Goal: Task Accomplishment & Management: Complete application form

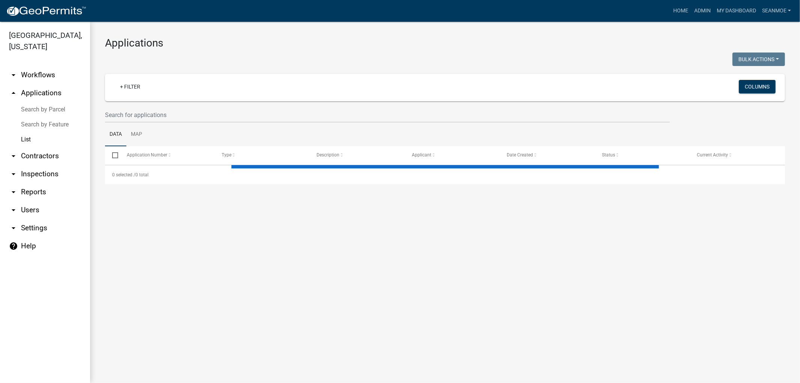
select select "1: 25"
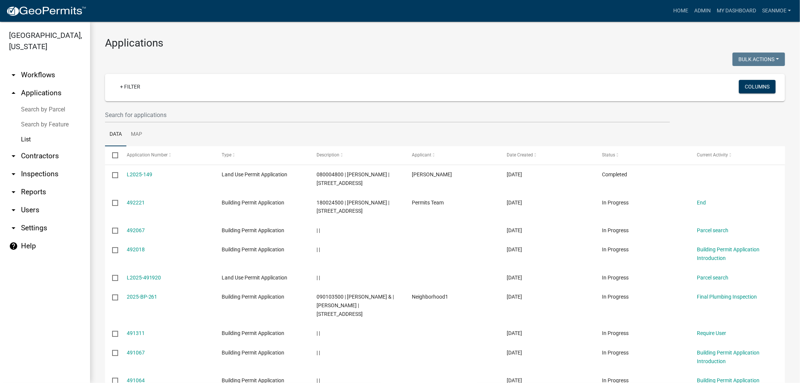
click at [51, 95] on link "arrow_drop_up Applications" at bounding box center [45, 93] width 90 height 18
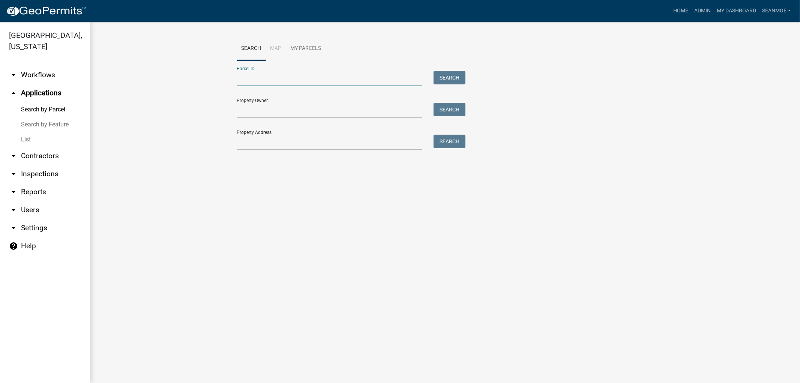
paste input "050031202"
type input "050031202"
click at [444, 78] on button "Search" at bounding box center [450, 78] width 32 height 14
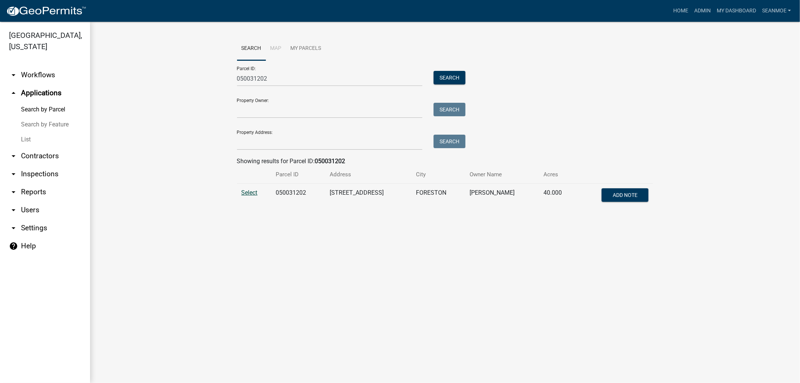
click at [252, 192] on span "Select" at bounding box center [250, 192] width 16 height 7
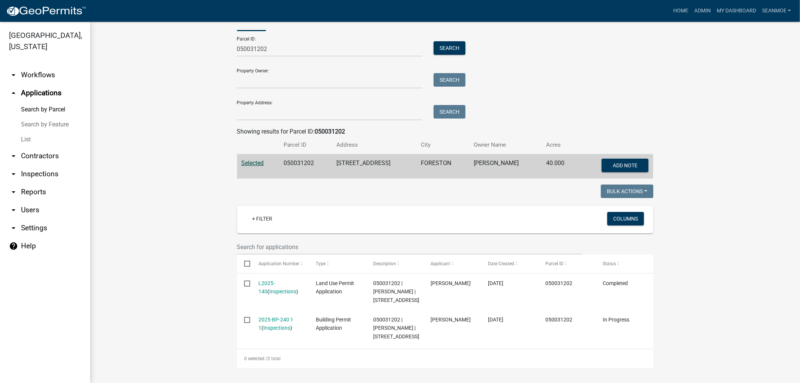
scroll to position [47, 0]
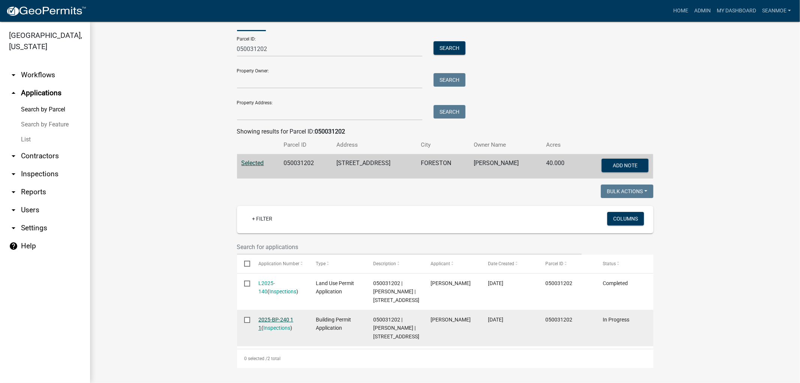
click at [274, 317] on link "2025-BP-240 1 1" at bounding box center [275, 324] width 35 height 15
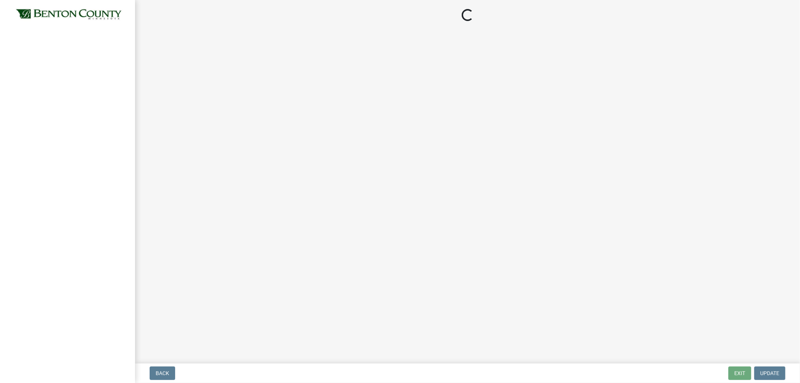
select select "17bfa135-5610-45df-8ce7-87530b7d86d4"
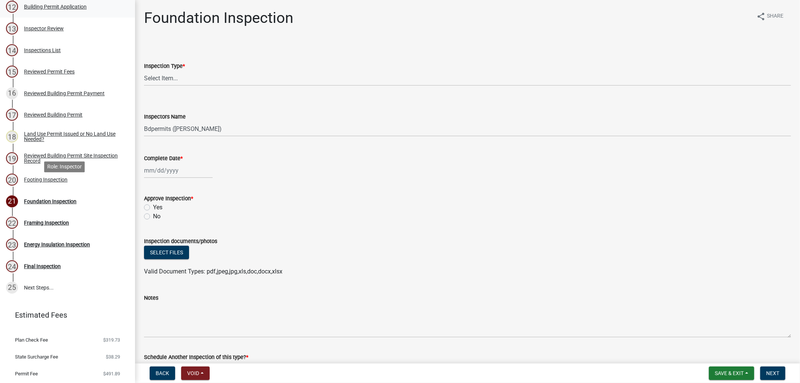
scroll to position [362, 0]
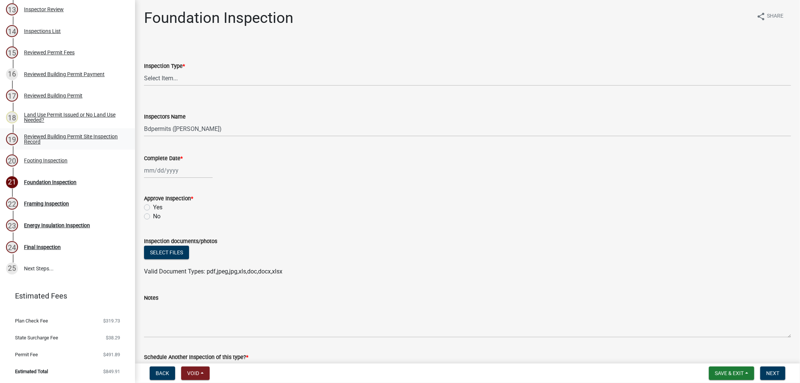
click at [50, 140] on div "Reviewed Building Permit Site Inspection Record" at bounding box center [73, 139] width 99 height 11
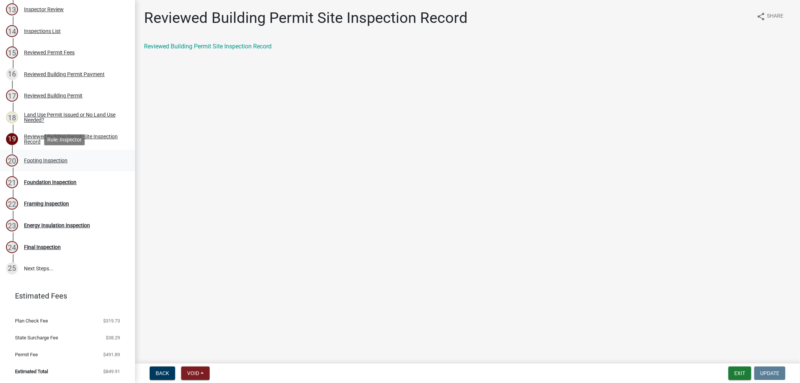
click at [53, 159] on div "Footing Inspection" at bounding box center [46, 160] width 44 height 5
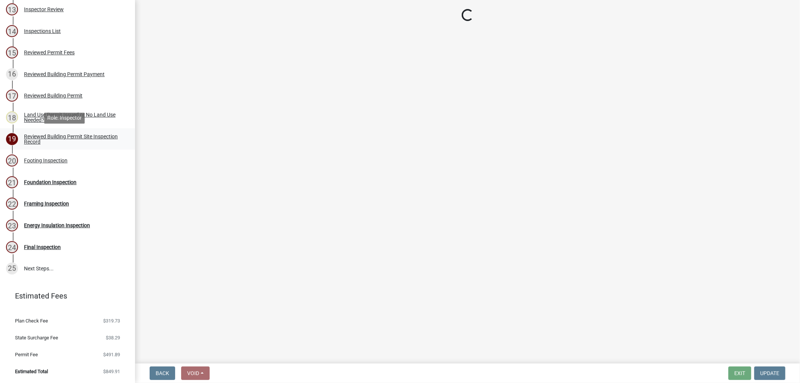
select select "3052537c-189b-4b40-976c-9c9ef3889b1a"
select select "17bfa135-5610-45df-8ce7-87530b7d86d4"
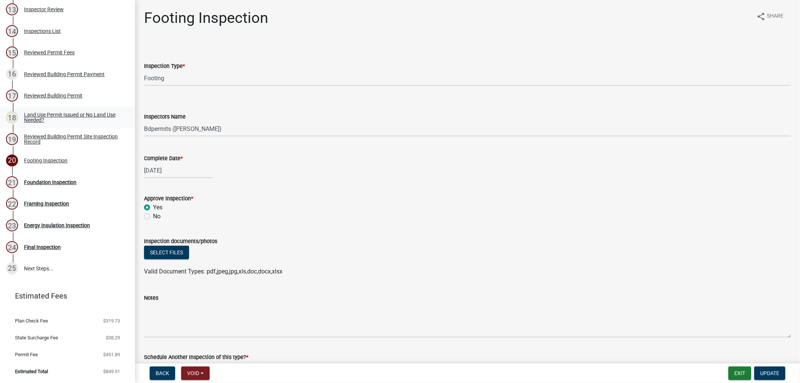
click at [59, 114] on div "Land Use Permit Issued or No Land Use Needed?" at bounding box center [73, 117] width 99 height 11
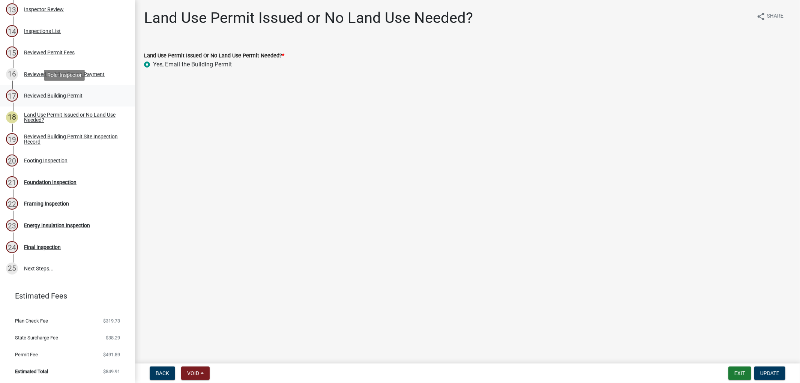
click at [72, 93] on div "Reviewed Building Permit" at bounding box center [53, 95] width 59 height 5
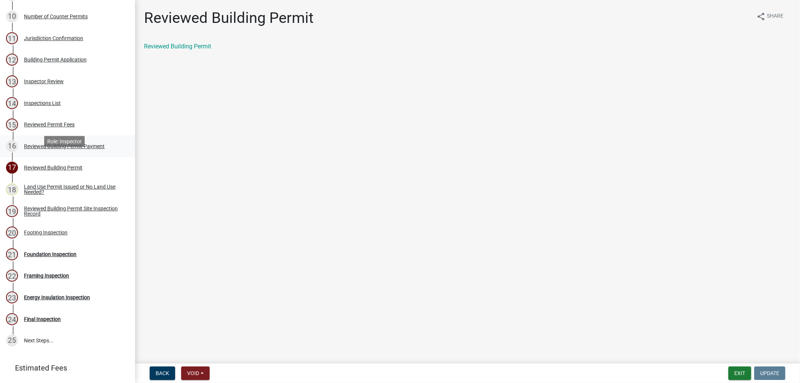
scroll to position [279, 0]
click at [65, 150] on div "Reviewed Building Permit Payment" at bounding box center [64, 147] width 81 height 5
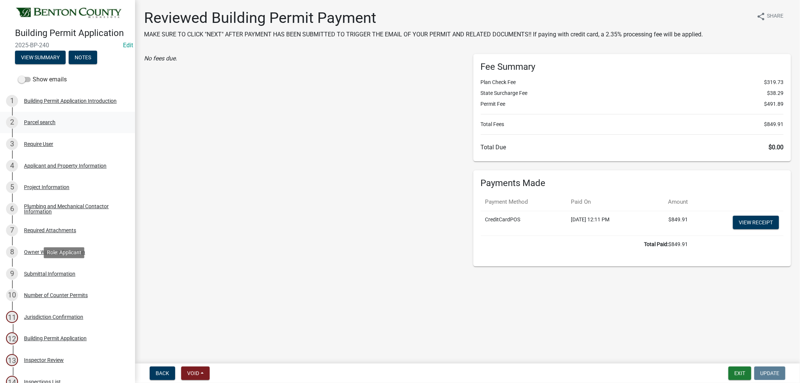
scroll to position [0, 0]
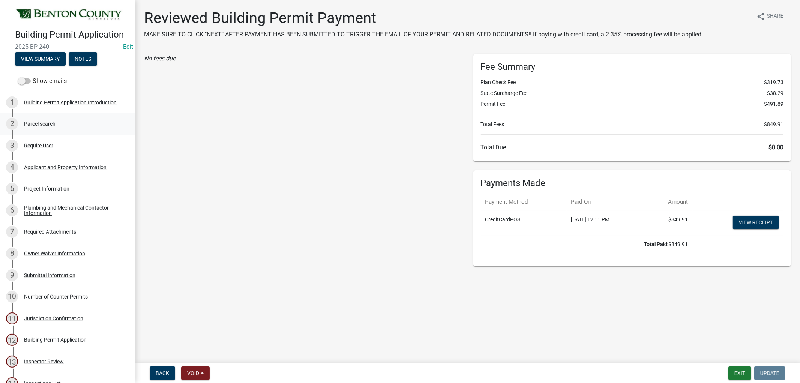
click at [41, 126] on div "Parcel search" at bounding box center [40, 123] width 32 height 5
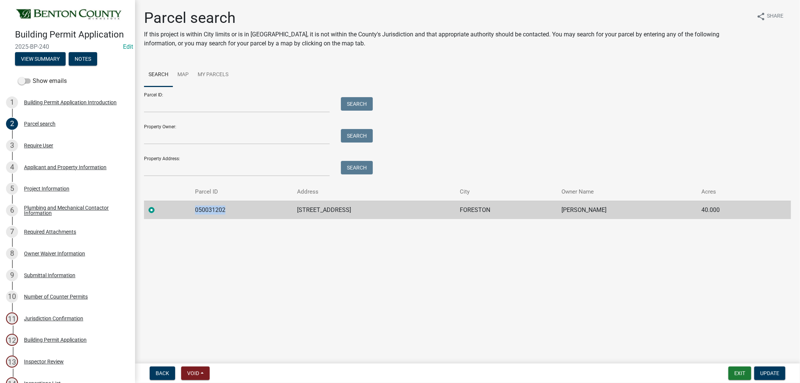
drag, startPoint x: 227, startPoint y: 208, endPoint x: 194, endPoint y: 207, distance: 32.3
click at [194, 207] on td "050031202" at bounding box center [242, 210] width 102 height 18
copy td "050031202"
click at [39, 148] on div "Require User" at bounding box center [38, 145] width 29 height 5
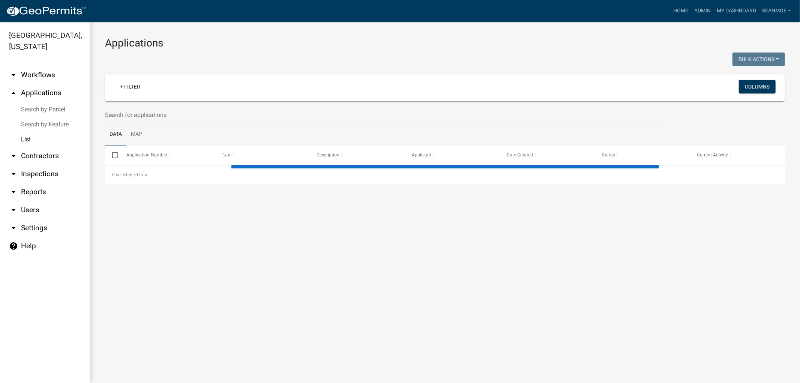
select select "1: 25"
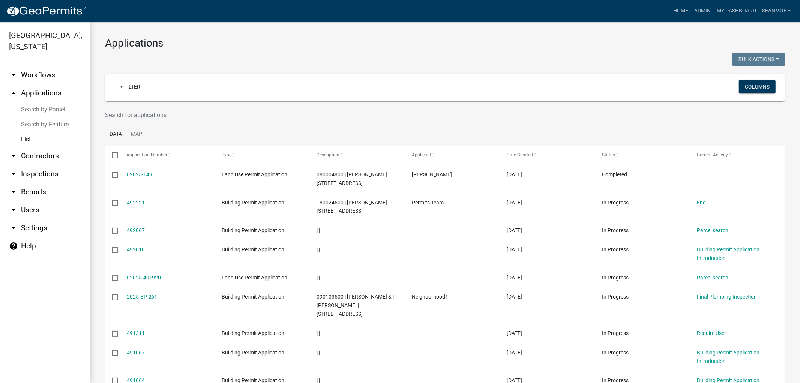
click at [43, 95] on link "arrow_drop_up Applications" at bounding box center [45, 93] width 90 height 18
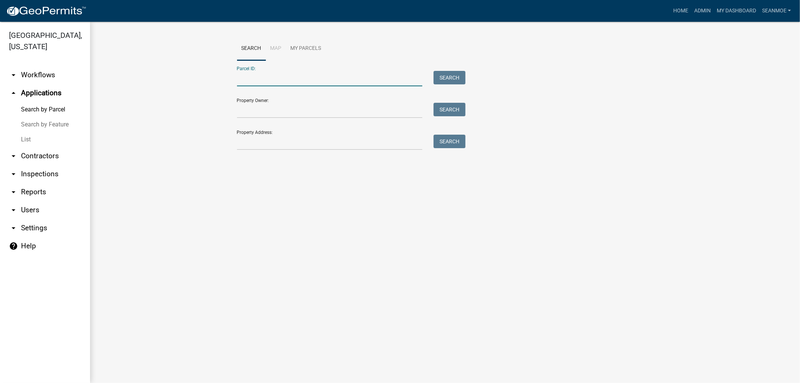
paste input "050031202"
type input "050031202"
click at [453, 75] on button "Search" at bounding box center [450, 78] width 32 height 14
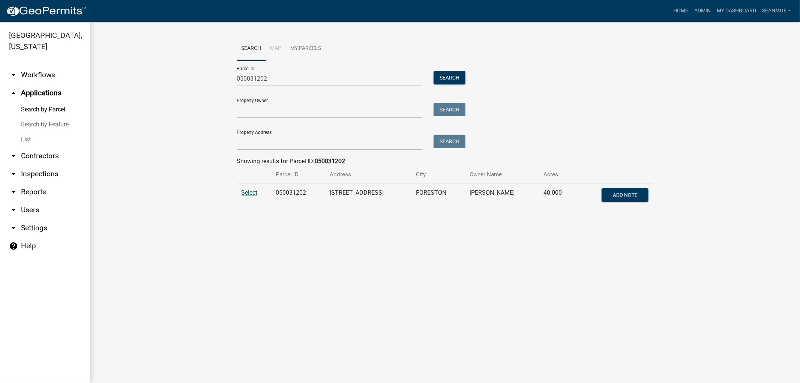
click at [255, 194] on span "Select" at bounding box center [250, 192] width 16 height 7
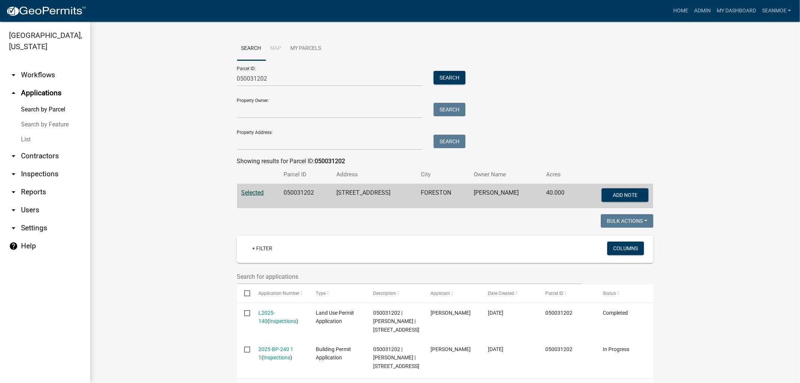
click at [53, 9] on img at bounding box center [46, 11] width 80 height 11
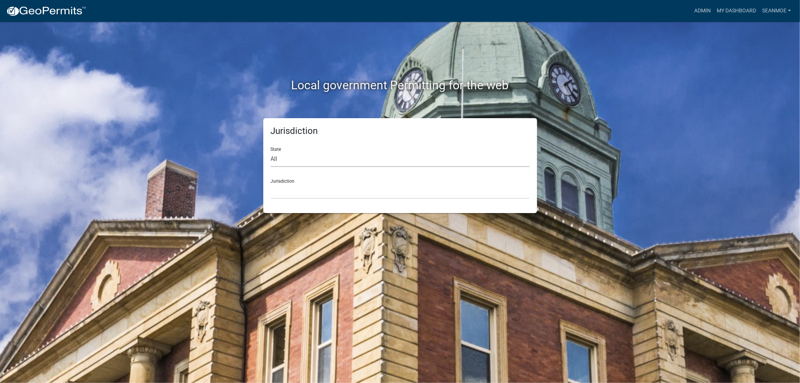
click at [348, 158] on select "All Colorado Georgia Indiana Iowa Kansas Minnesota Ohio South Carolina Wisconsin" at bounding box center [400, 159] width 259 height 15
select select "Minnesota"
click at [271, 152] on select "All Colorado Georgia Indiana Iowa Kansas Minnesota Ohio South Carolina Wisconsin" at bounding box center [400, 159] width 259 height 15
click at [299, 196] on select "Becker County, Minnesota Benton County, Minnesota Carlton County, Minnesota Cit…" at bounding box center [400, 190] width 259 height 15
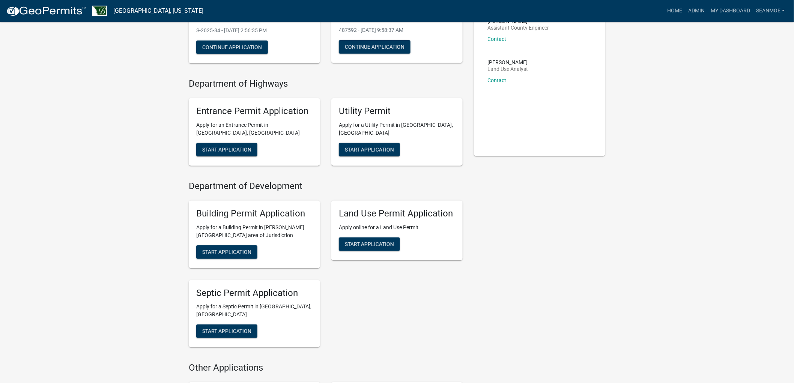
scroll to position [125, 0]
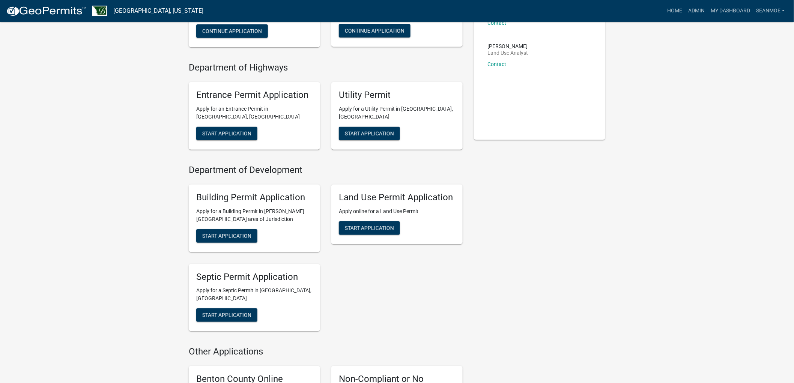
click at [218, 227] on div "Building Permit Application Apply for a Building Permit in Benton Counties area…" at bounding box center [254, 219] width 131 height 68
click at [220, 234] on span "Start Application" at bounding box center [226, 236] width 49 height 6
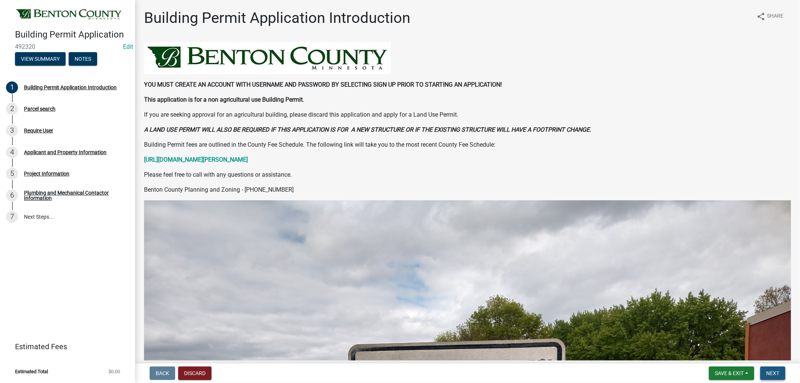
click at [768, 373] on span "Next" at bounding box center [772, 373] width 13 height 6
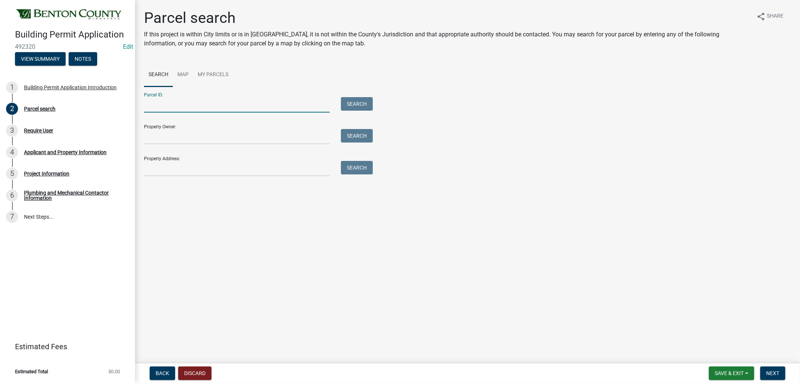
paste input "050031202"
type input "050031202"
click at [359, 99] on button "Search" at bounding box center [357, 104] width 32 height 14
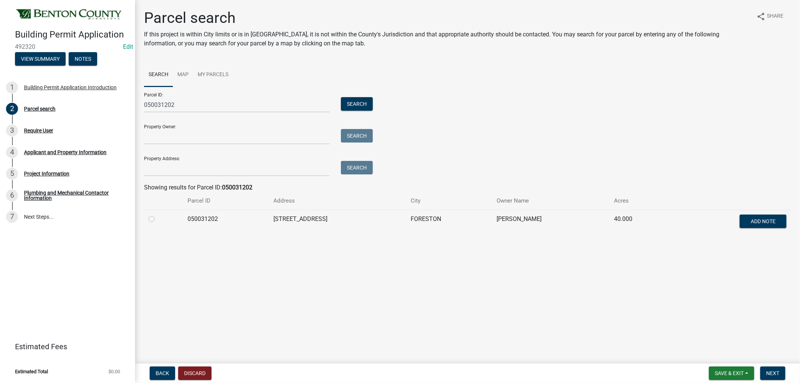
click at [158, 215] on label at bounding box center [158, 215] width 0 height 0
click at [158, 219] on input "radio" at bounding box center [160, 217] width 5 height 5
radio input "true"
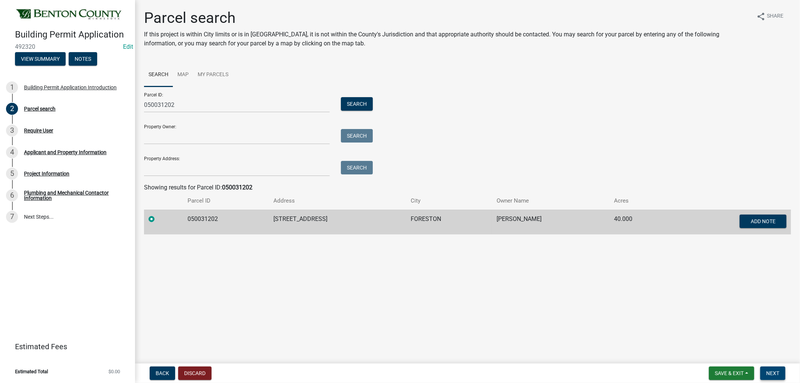
click at [778, 372] on span "Next" at bounding box center [772, 373] width 13 height 6
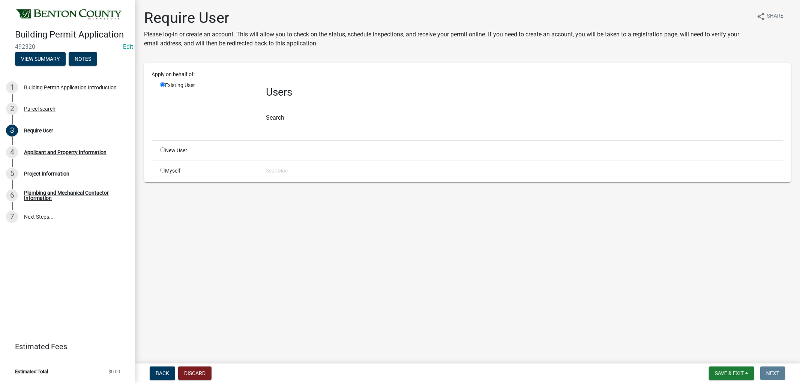
click at [162, 150] on input "radio" at bounding box center [162, 149] width 5 height 5
radio input "true"
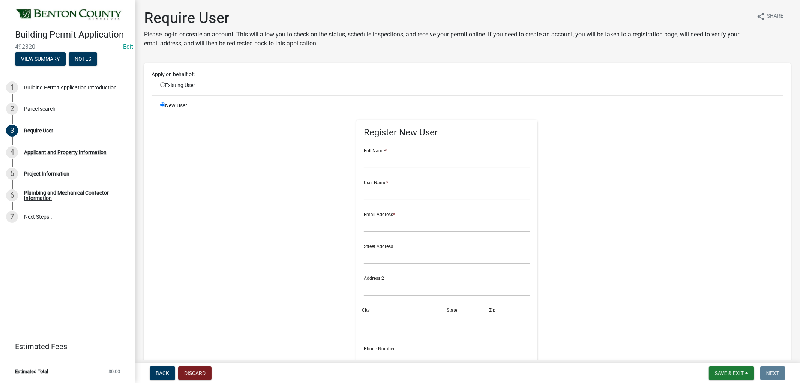
click at [163, 83] on input "radio" at bounding box center [162, 84] width 5 height 5
radio input "true"
radio input "false"
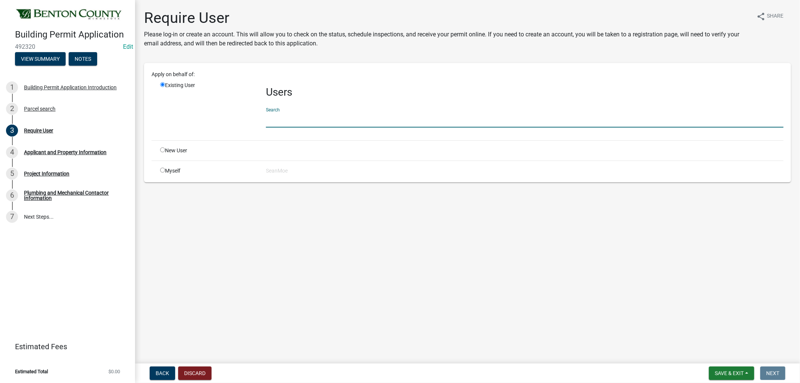
click at [288, 116] on input "text" at bounding box center [525, 119] width 518 height 15
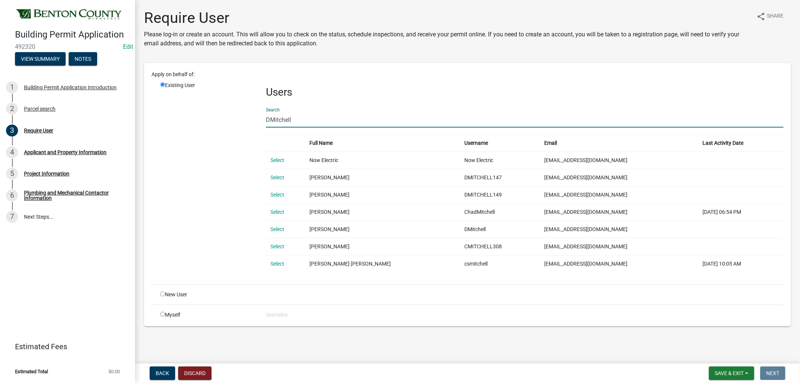
type input "DMitchell"
click at [276, 227] on link "Select" at bounding box center [277, 229] width 14 height 6
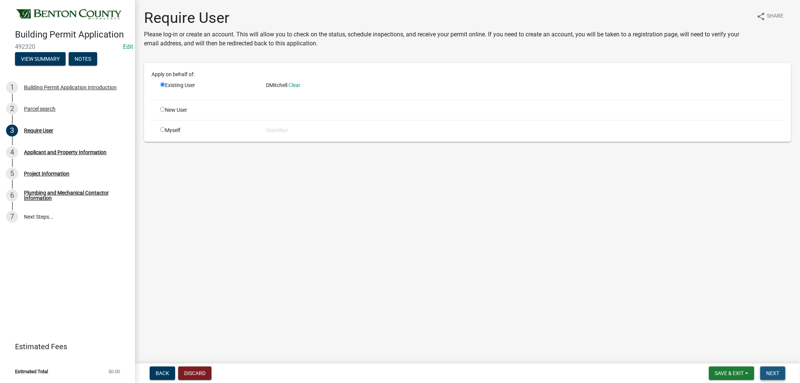
click at [771, 370] on span "Next" at bounding box center [772, 373] width 13 height 6
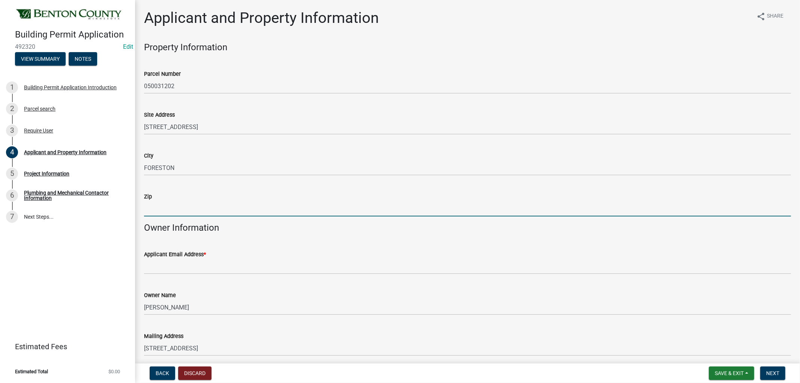
paste input "56330"
type input "56330"
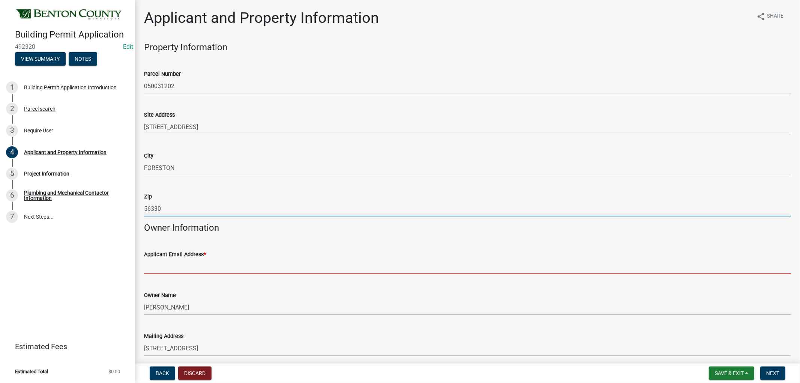
click at [173, 264] on input "Applicant Email Address *" at bounding box center [467, 266] width 647 height 15
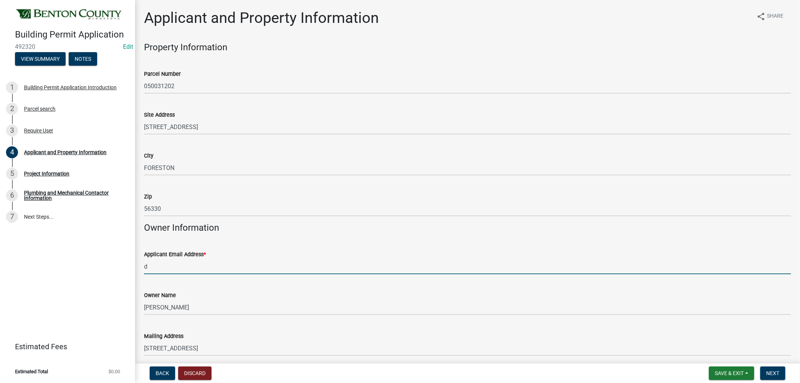
type input "davemitchell259@yahoo.com"
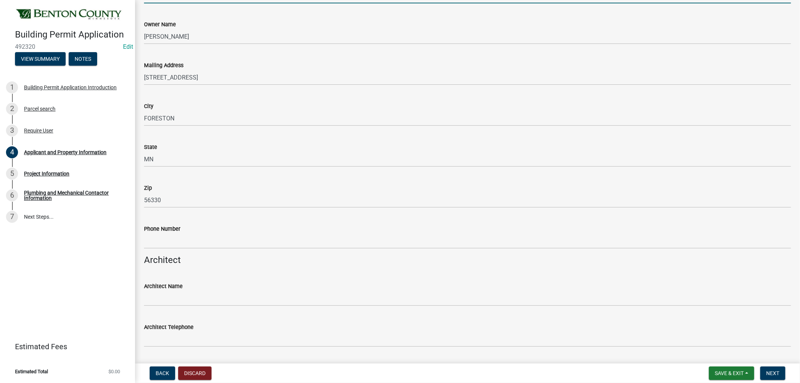
scroll to position [333, 0]
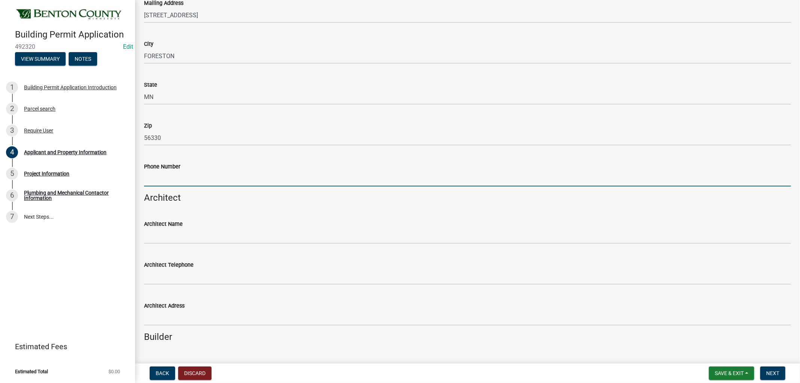
click at [164, 175] on input "Phone Number" at bounding box center [467, 178] width 647 height 15
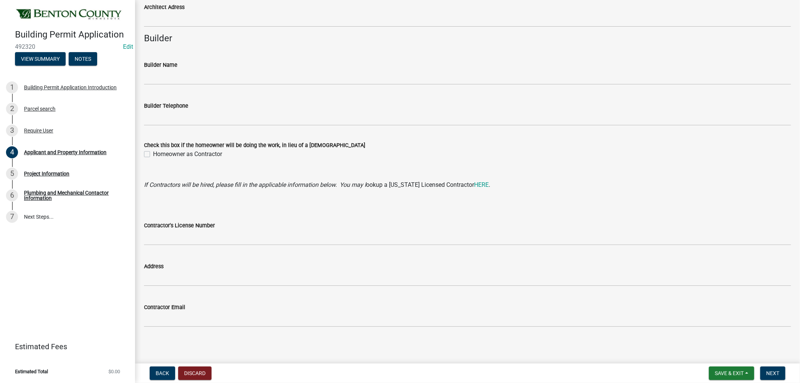
scroll to position [633, 0]
type input "320-259-5979"
click at [774, 370] on span "Next" at bounding box center [772, 373] width 13 height 6
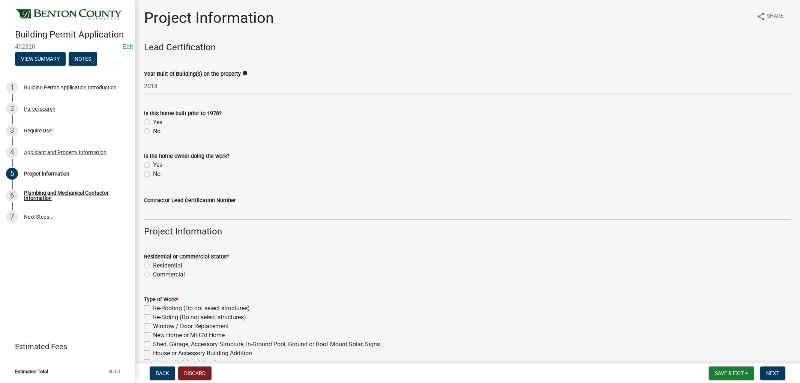
click at [153, 131] on label "No" at bounding box center [157, 131] width 8 height 9
click at [153, 131] on input "No" at bounding box center [155, 129] width 5 height 5
radio input "true"
click at [153, 165] on label "Yes" at bounding box center [157, 165] width 9 height 9
click at [153, 165] on input "Yes" at bounding box center [155, 163] width 5 height 5
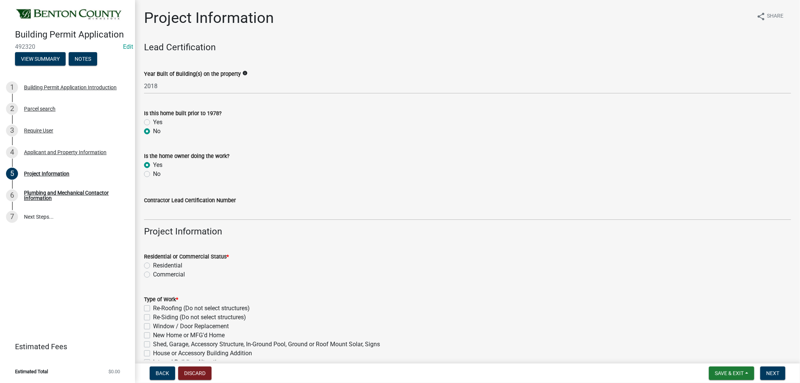
radio input "true"
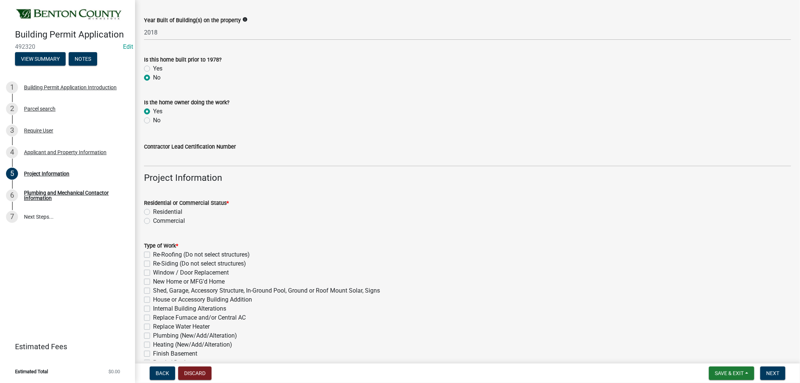
scroll to position [125, 0]
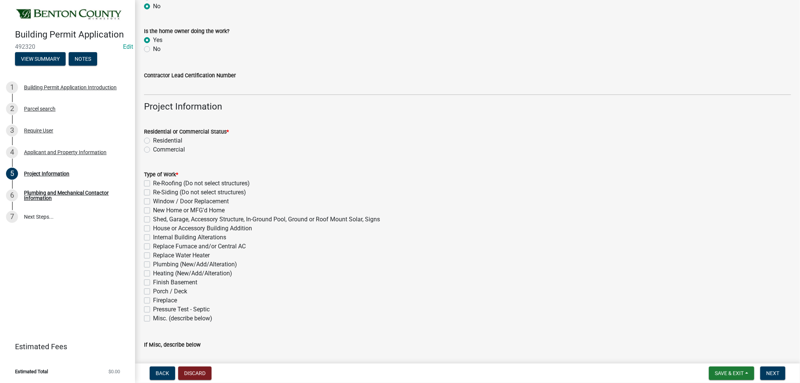
click at [153, 271] on label "Heating (New/Add/Alteration)" at bounding box center [192, 273] width 79 height 9
click at [153, 271] on input "Heating (New/Add/Alteration)" at bounding box center [155, 271] width 5 height 5
checkbox input "true"
checkbox input "false"
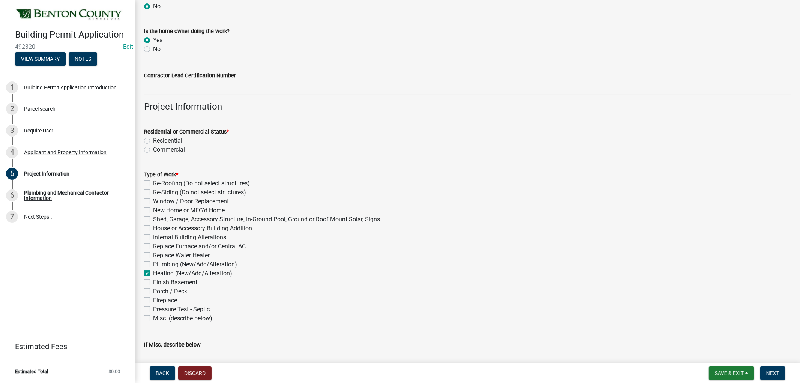
checkbox input "false"
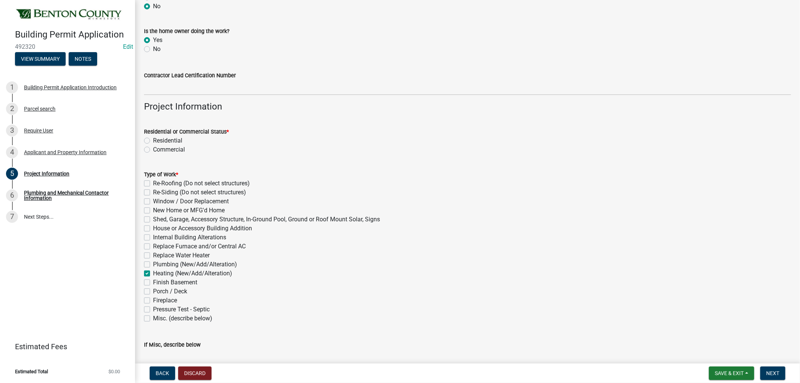
checkbox input "false"
checkbox input "true"
checkbox input "false"
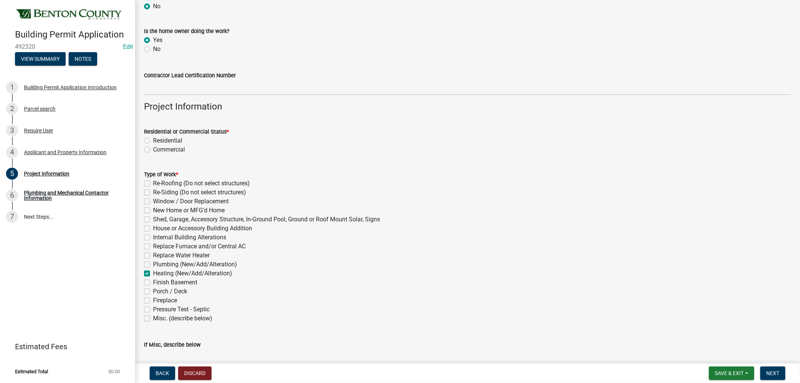
checkbox input "false"
click at [153, 141] on label "Residential" at bounding box center [167, 140] width 29 height 9
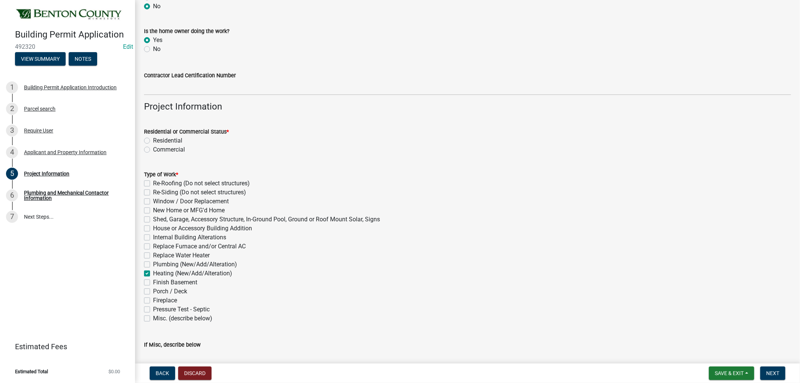
click at [153, 141] on input "Residential" at bounding box center [155, 138] width 5 height 5
radio input "true"
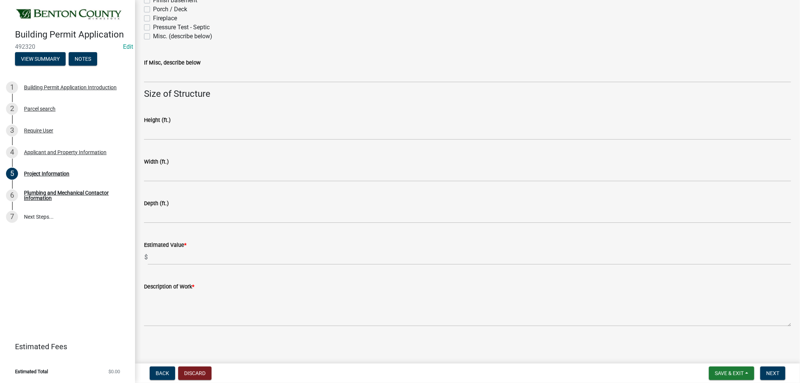
scroll to position [408, 0]
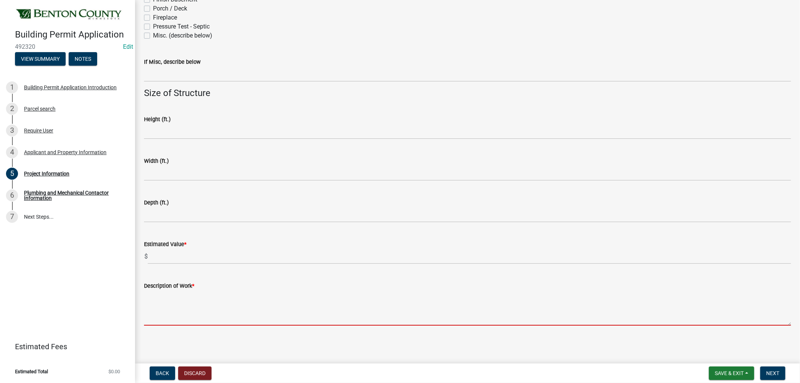
click at [167, 320] on textarea "Description of Work *" at bounding box center [467, 307] width 647 height 35
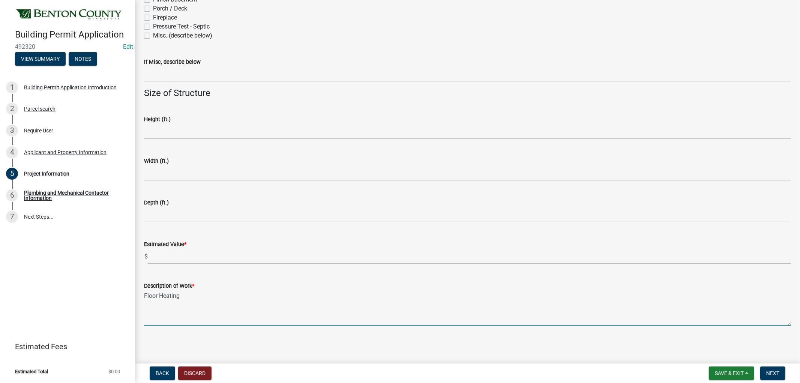
type textarea "Floor Heating"
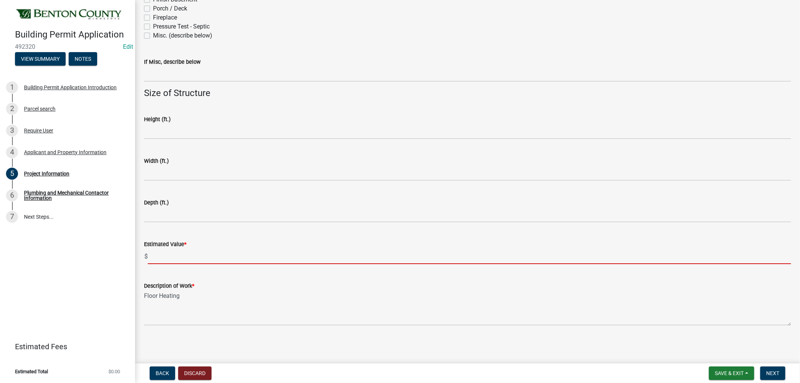
click at [171, 262] on input "text" at bounding box center [469, 256] width 643 height 15
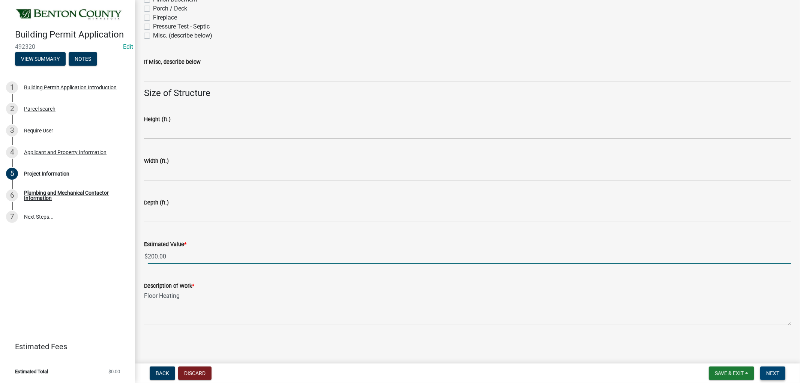
type input "200"
click at [780, 370] on button "Next" at bounding box center [772, 374] width 25 height 14
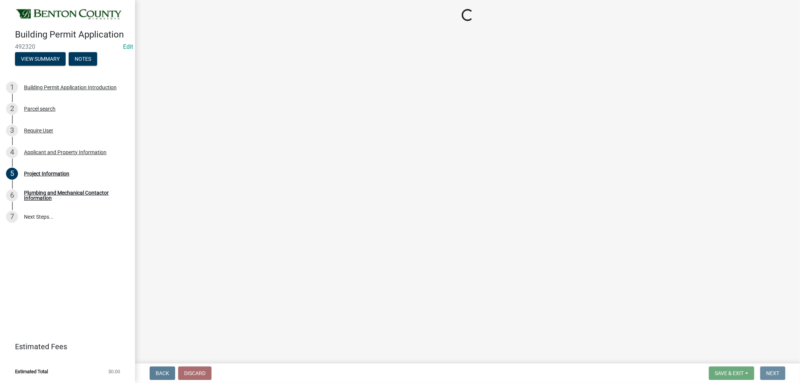
scroll to position [0, 0]
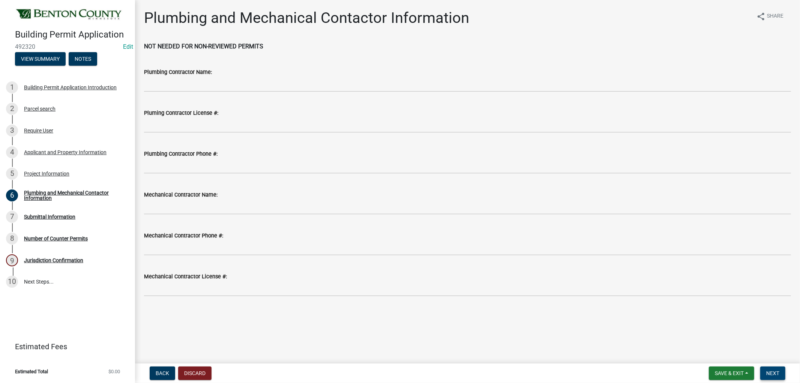
click at [771, 371] on span "Next" at bounding box center [772, 373] width 13 height 6
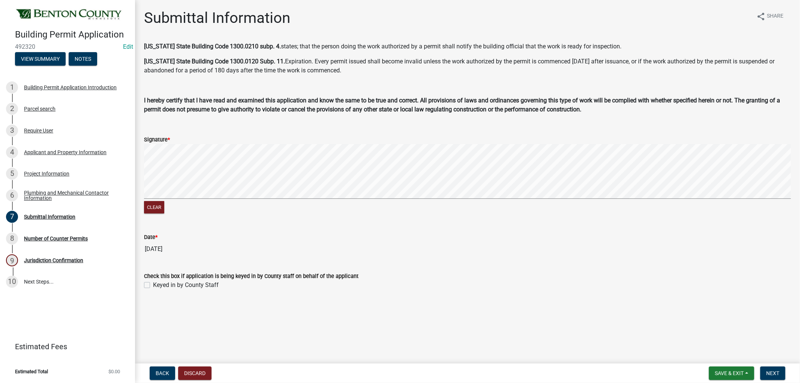
click at [153, 284] on label "Keyed in by County Staff" at bounding box center [186, 285] width 66 height 9
click at [153, 284] on input "Keyed in by County Staff" at bounding box center [155, 283] width 5 height 5
checkbox input "true"
click at [777, 373] on span "Next" at bounding box center [772, 373] width 13 height 6
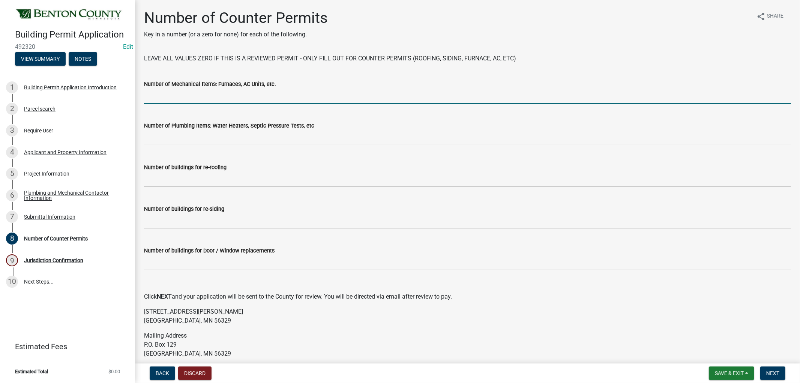
click at [170, 96] on input "text" at bounding box center [467, 96] width 647 height 15
type input "1"
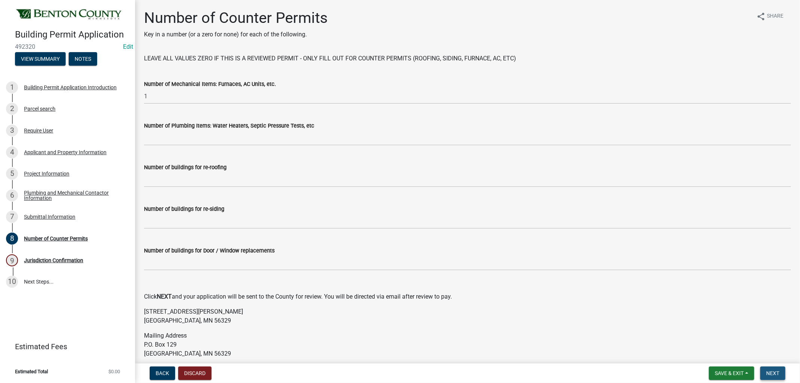
click at [777, 370] on span "Next" at bounding box center [772, 373] width 13 height 6
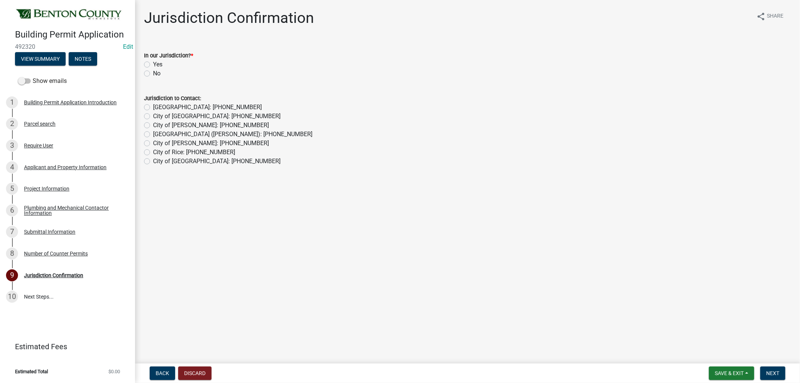
click at [153, 64] on label "Yes" at bounding box center [157, 64] width 9 height 9
click at [153, 64] on input "Yes" at bounding box center [155, 62] width 5 height 5
radio input "true"
click at [775, 370] on span "Next" at bounding box center [772, 373] width 13 height 6
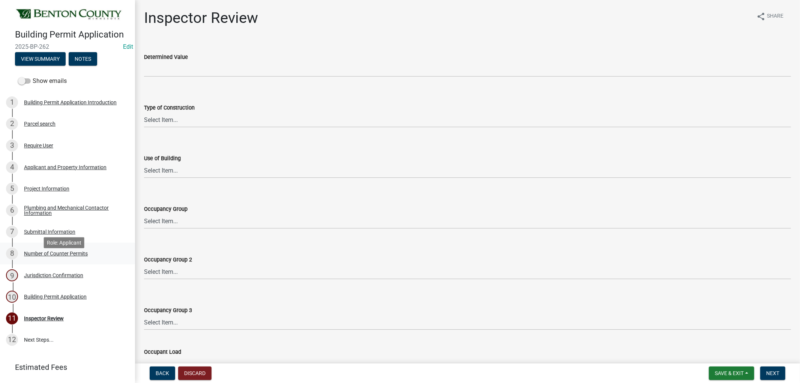
click at [56, 256] on div "Number of Counter Permits" at bounding box center [56, 253] width 64 height 5
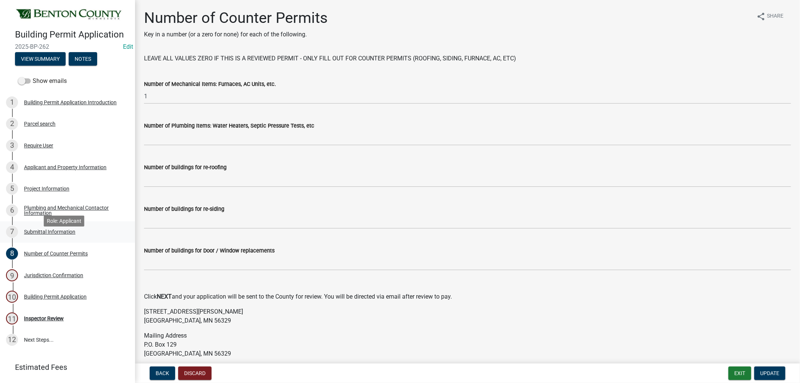
click at [52, 234] on div "Submittal Information" at bounding box center [49, 231] width 51 height 5
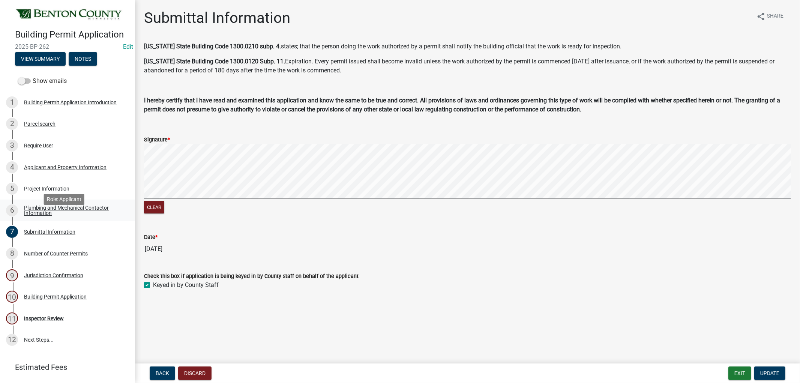
click at [57, 216] on div "Plumbing and Mechanical Contactor Information" at bounding box center [73, 210] width 99 height 11
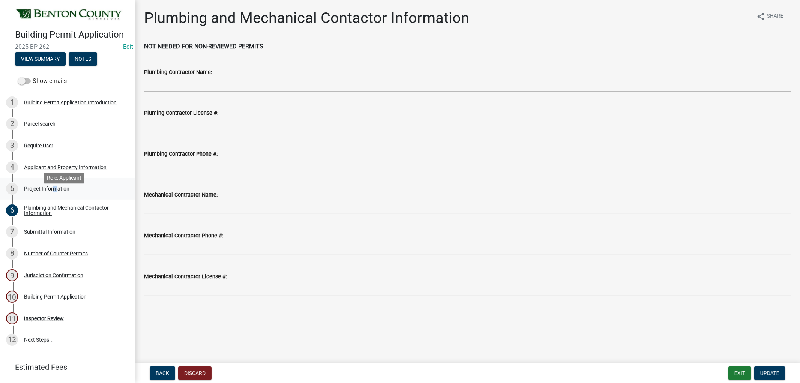
click at [51, 191] on div "Project Information" at bounding box center [46, 188] width 45 height 5
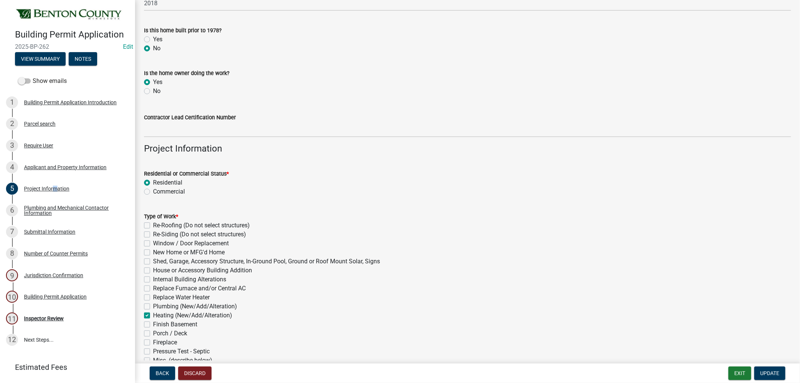
scroll to position [83, 0]
click at [153, 287] on label "Replace Furnace and/or Central AC" at bounding box center [199, 288] width 93 height 9
click at [153, 287] on input "Replace Furnace and/or Central AC" at bounding box center [155, 286] width 5 height 5
checkbox input "true"
checkbox input "false"
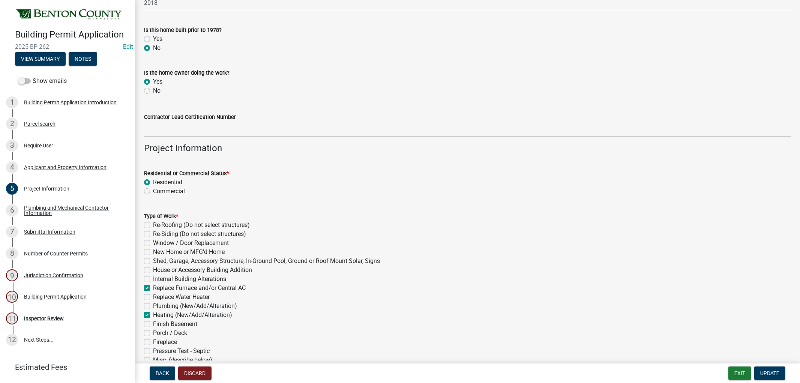
checkbox input "false"
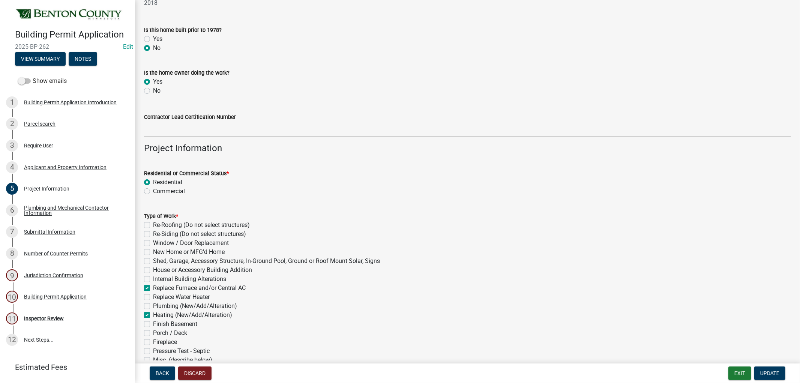
checkbox input "false"
checkbox input "true"
checkbox input "false"
checkbox input "true"
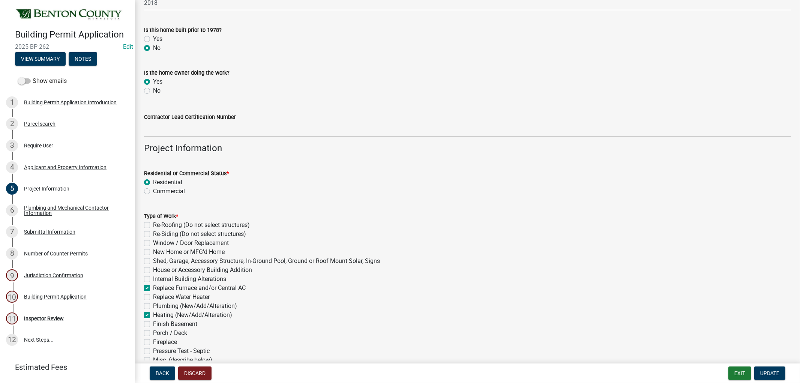
checkbox input "false"
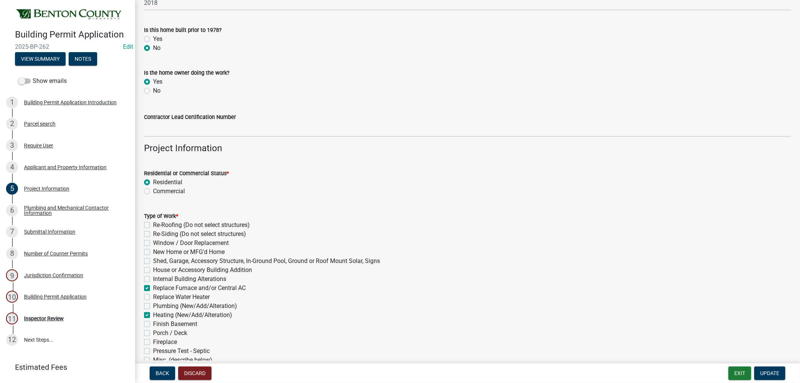
scroll to position [125, 0]
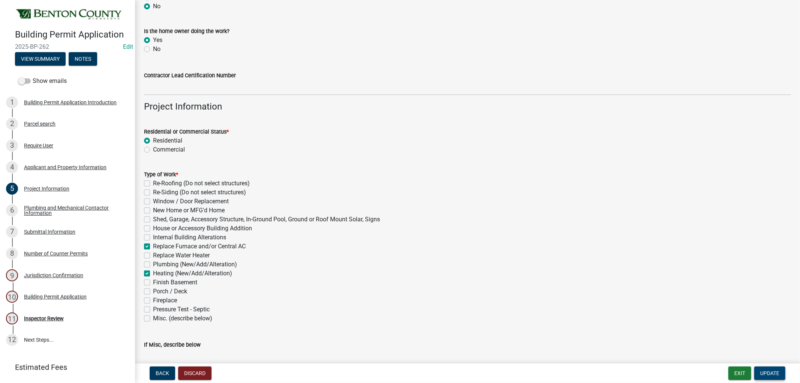
click at [762, 370] on span "Update" at bounding box center [769, 373] width 19 height 6
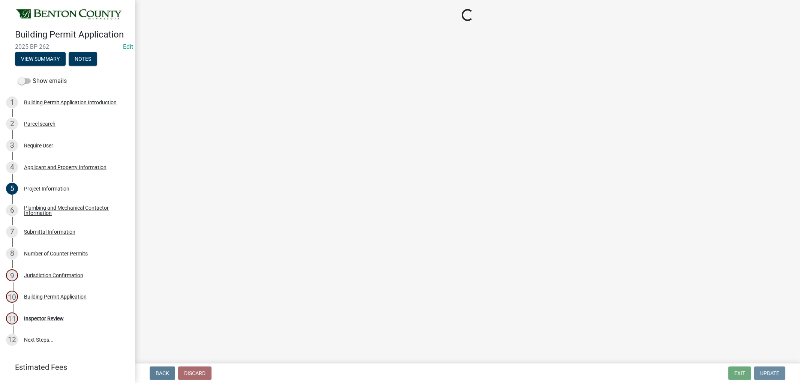
scroll to position [0, 0]
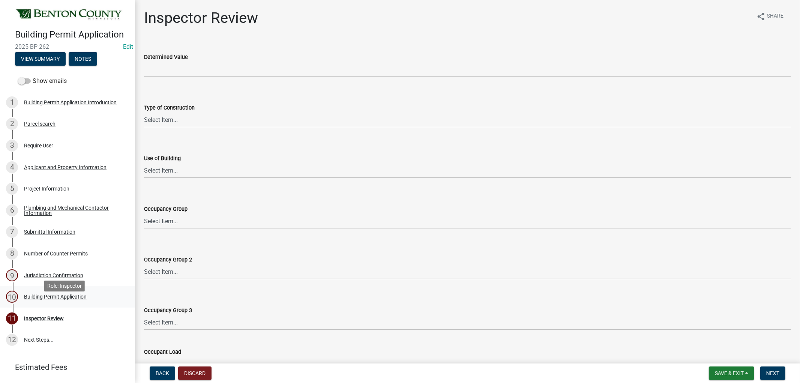
click at [55, 299] on div "Building Permit Application" at bounding box center [55, 296] width 63 height 5
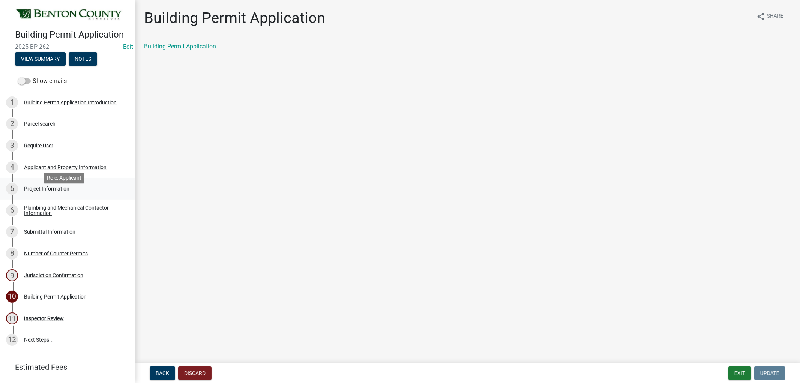
click at [32, 191] on div "Project Information" at bounding box center [46, 188] width 45 height 5
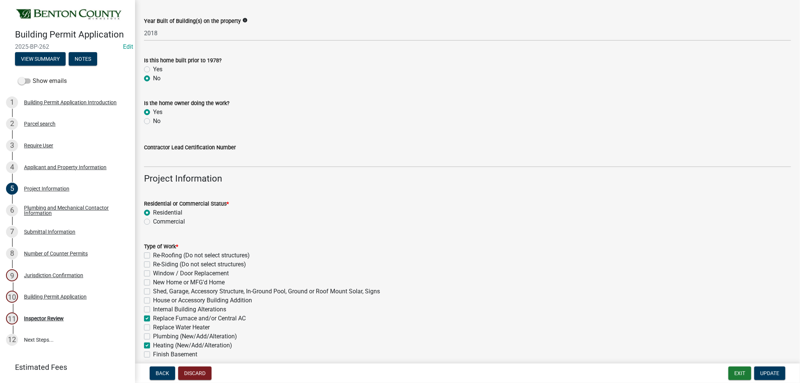
scroll to position [167, 0]
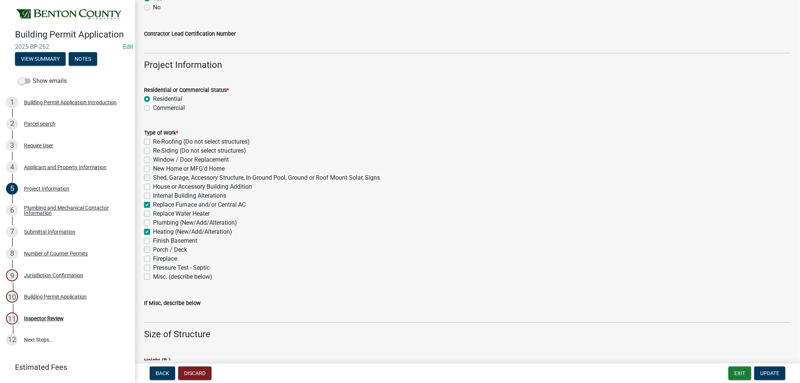
click at [153, 232] on label "Heating (New/Add/Alteration)" at bounding box center [192, 231] width 79 height 9
click at [153, 232] on input "Heating (New/Add/Alteration)" at bounding box center [155, 229] width 5 height 5
checkbox input "false"
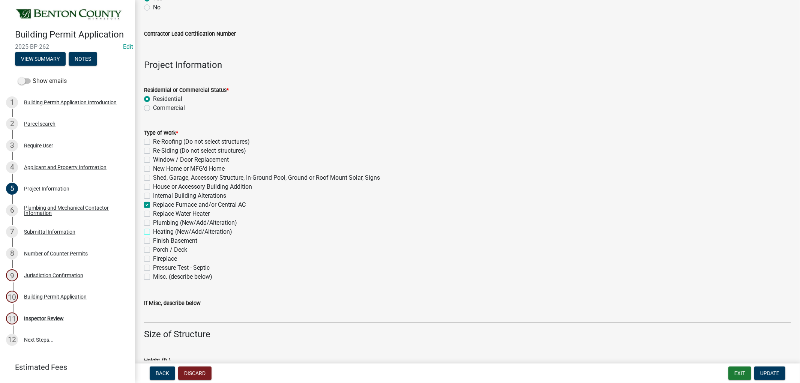
checkbox input "false"
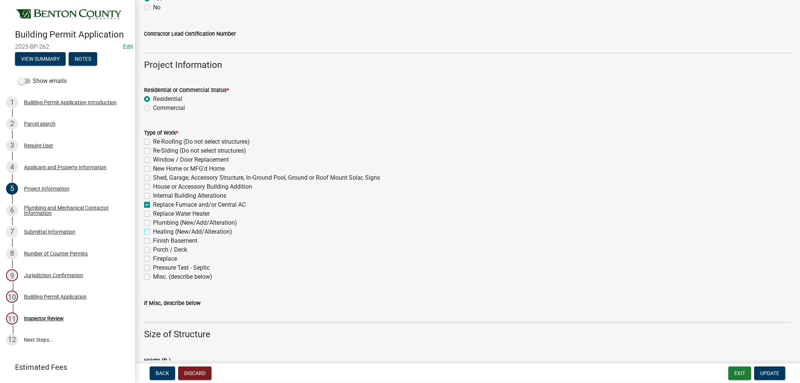
checkbox input "true"
checkbox input "false"
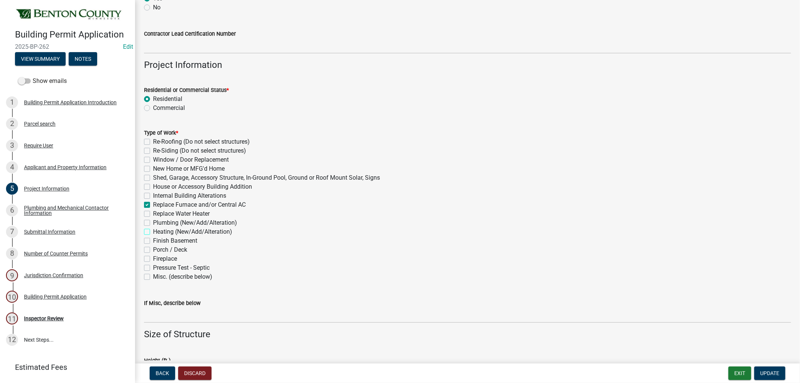
checkbox input "false"
click at [770, 369] on button "Update" at bounding box center [769, 374] width 31 height 14
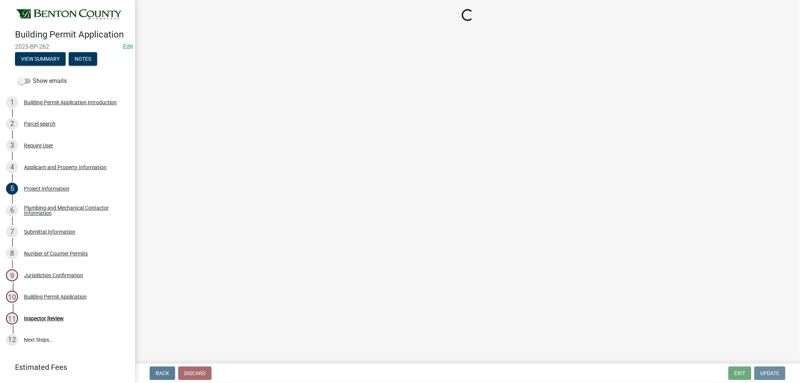
scroll to position [0, 0]
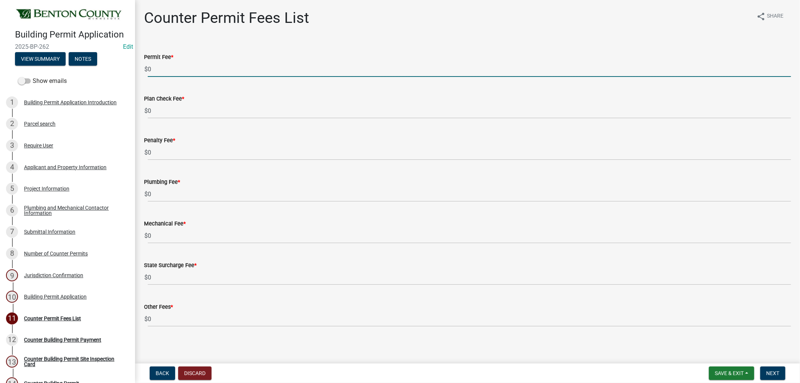
drag, startPoint x: 198, startPoint y: 70, endPoint x: 144, endPoint y: 68, distance: 53.7
click at [144, 68] on div "$ 0" at bounding box center [467, 69] width 647 height 15
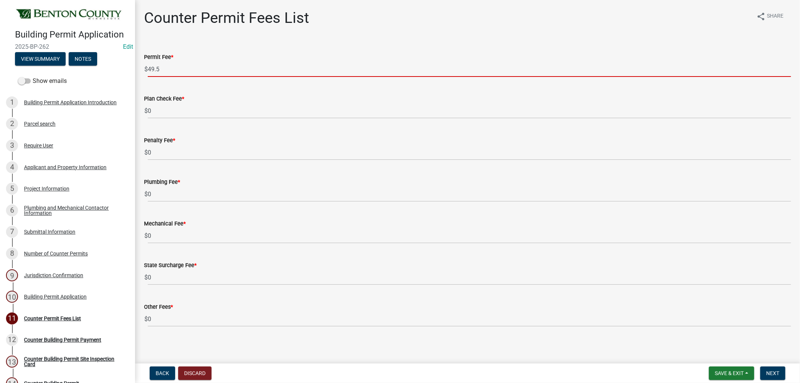
type input "49.50"
drag, startPoint x: 177, startPoint y: 71, endPoint x: 137, endPoint y: 68, distance: 40.3
click at [137, 68] on div "Counter Permit Fees List share Share Permit Fee * $ 49.50 Plan Check Fee * $ 0 …" at bounding box center [467, 174] width 665 height 331
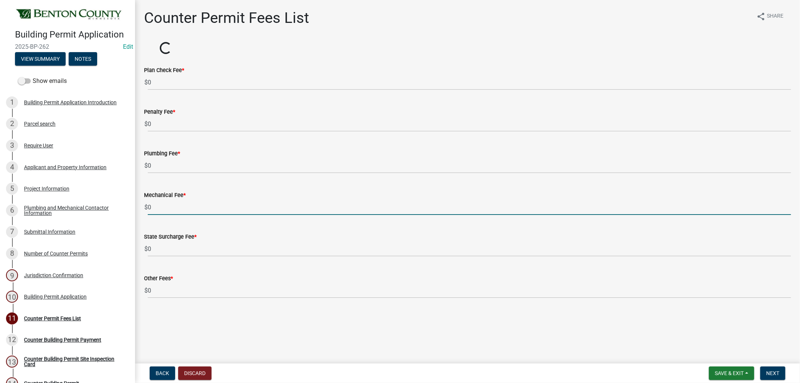
click at [164, 233] on wm-data-entity-input-list "Permit Fee * $ Loading... Loading... Plan Check Fee * $ 0 Penalty Fee * $ 0 Plu…" at bounding box center [467, 173] width 647 height 263
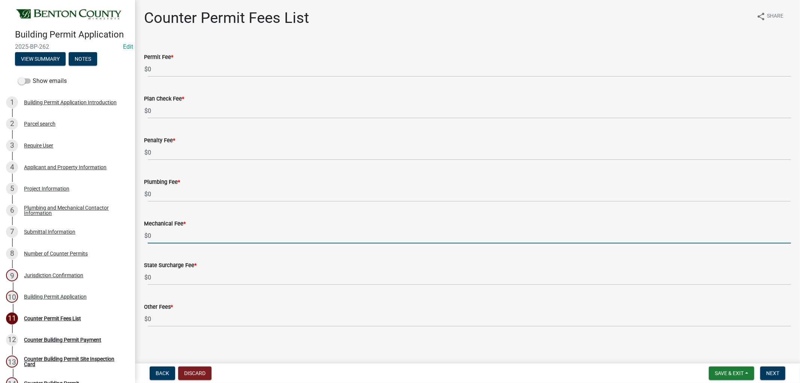
drag, startPoint x: 164, startPoint y: 239, endPoint x: 132, endPoint y: 233, distance: 32.9
click at [132, 233] on div "Building Permit Application 2025-BP-262 Edit View Summary Notes Show emails 1 B…" at bounding box center [400, 191] width 800 height 383
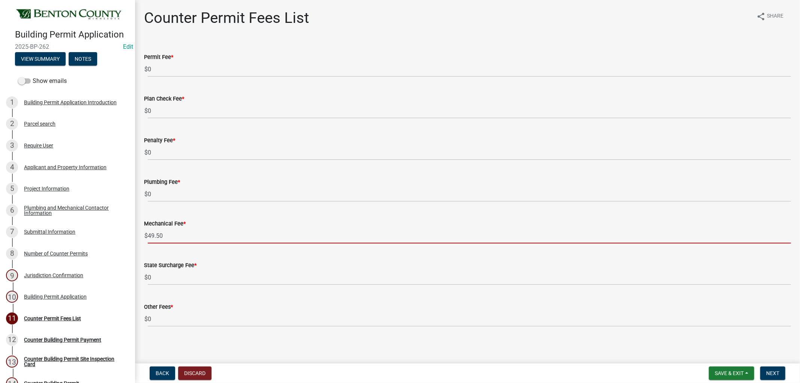
type input "49.50"
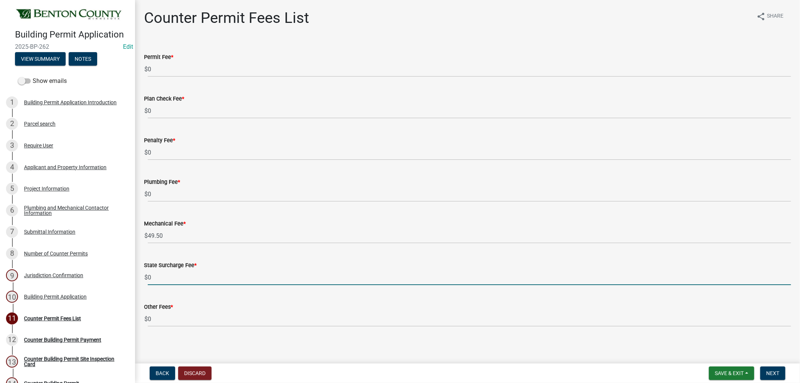
click at [177, 279] on input "0" at bounding box center [469, 277] width 643 height 15
drag, startPoint x: 179, startPoint y: 278, endPoint x: 144, endPoint y: 275, distance: 35.0
click at [141, 276] on div "State Surcharge Fee * $ 0" at bounding box center [467, 267] width 658 height 35
type input "1.00"
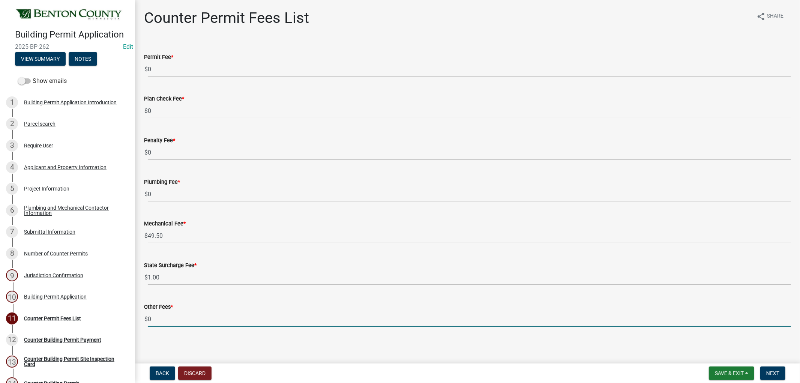
click at [350, 317] on input "0" at bounding box center [469, 318] width 643 height 15
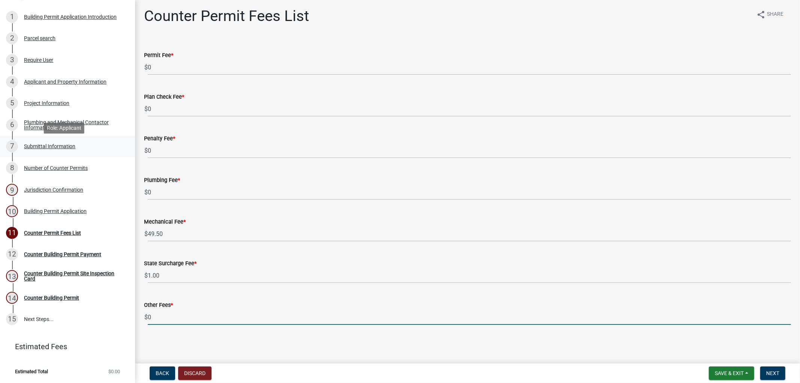
scroll to position [95, 0]
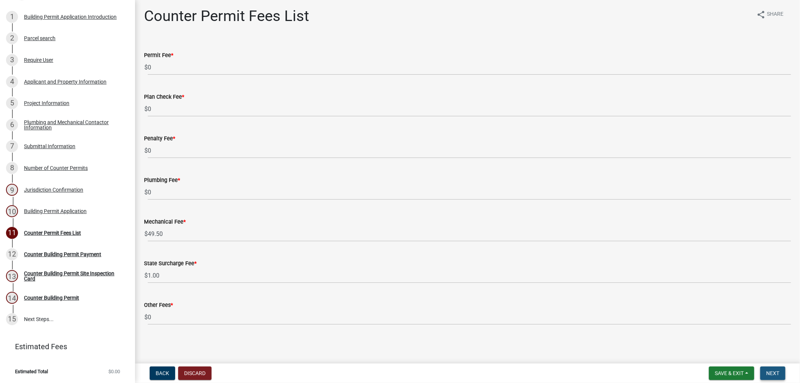
click at [778, 371] on span "Next" at bounding box center [772, 373] width 13 height 6
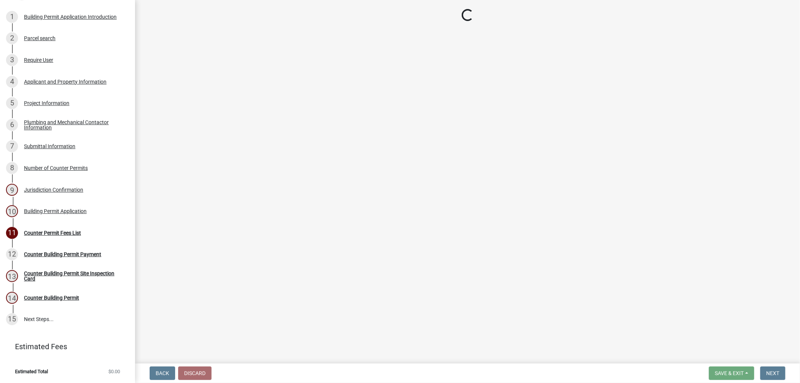
select select "3: 3"
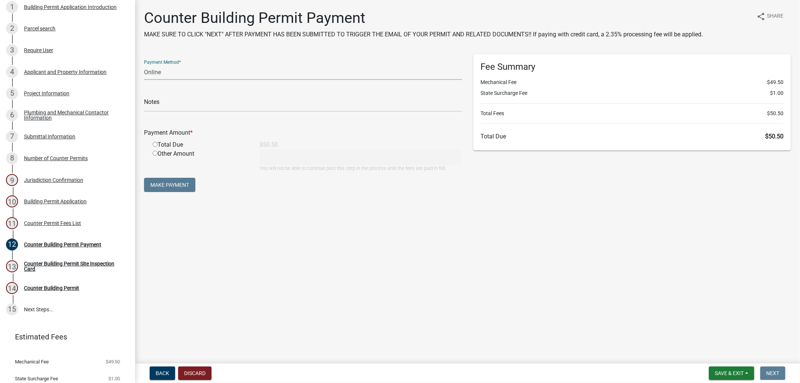
click at [180, 72] on select "Credit Card POS Check Cash Online" at bounding box center [303, 72] width 318 height 15
click at [182, 70] on select "Credit Card POS Check Cash Online" at bounding box center [303, 72] width 318 height 15
click at [174, 73] on select "Credit Card POS Check Cash Online" at bounding box center [303, 72] width 318 height 15
click at [225, 55] on div "Payment Method * Credit Card POS Check Cash Online" at bounding box center [303, 67] width 318 height 26
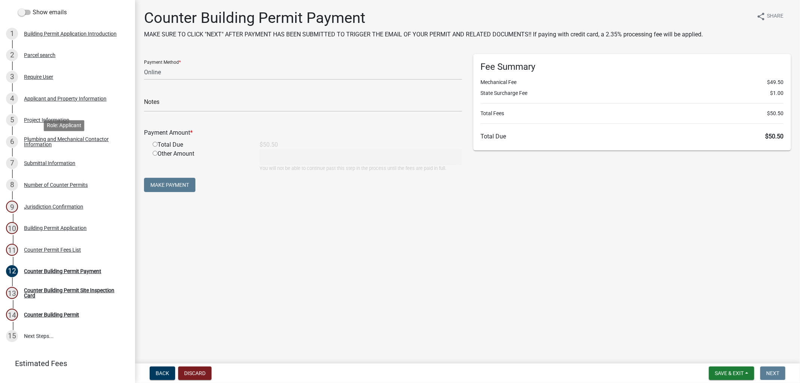
scroll to position [54, 0]
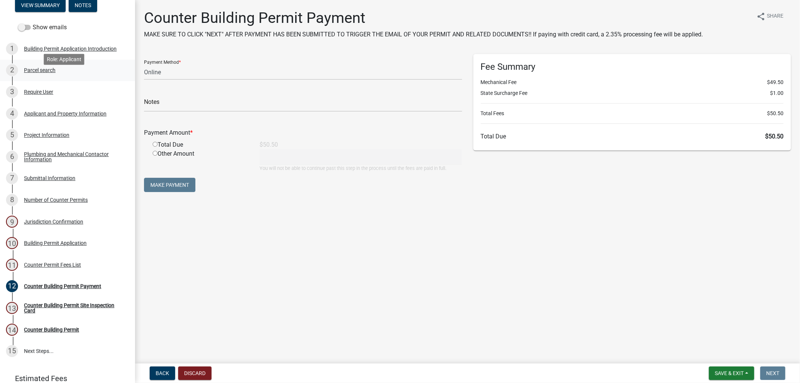
click at [45, 73] on div "Parcel search" at bounding box center [40, 70] width 32 height 5
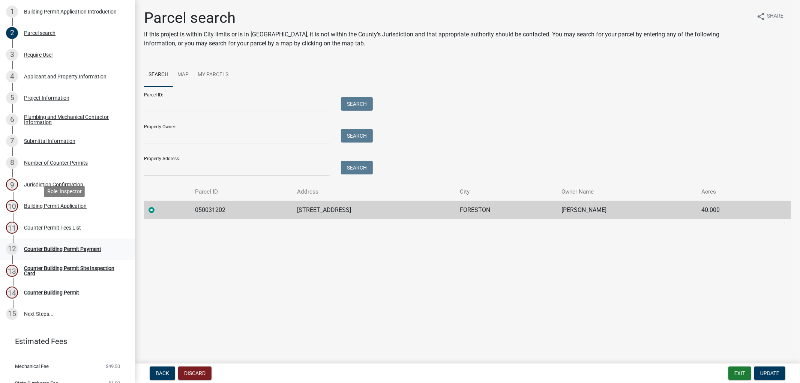
scroll to position [87, 0]
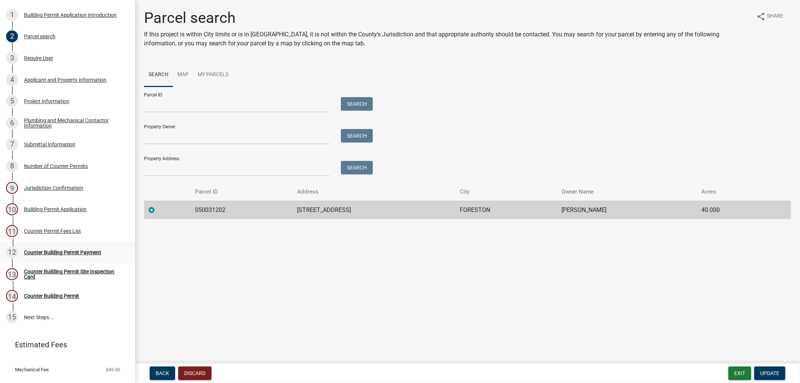
click at [72, 255] on div "Counter Building Permit Payment" at bounding box center [62, 252] width 77 height 5
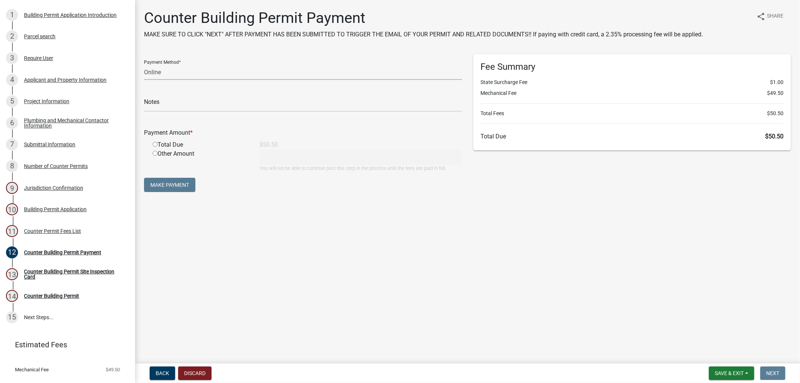
click at [160, 71] on select "Credit Card POS Check Cash Online" at bounding box center [303, 72] width 318 height 15
select select "2: 1"
click at [144, 65] on select "Credit Card POS Check Cash Online" at bounding box center [303, 72] width 318 height 15
click at [162, 108] on input "text" at bounding box center [303, 103] width 318 height 15
type input "25000336"
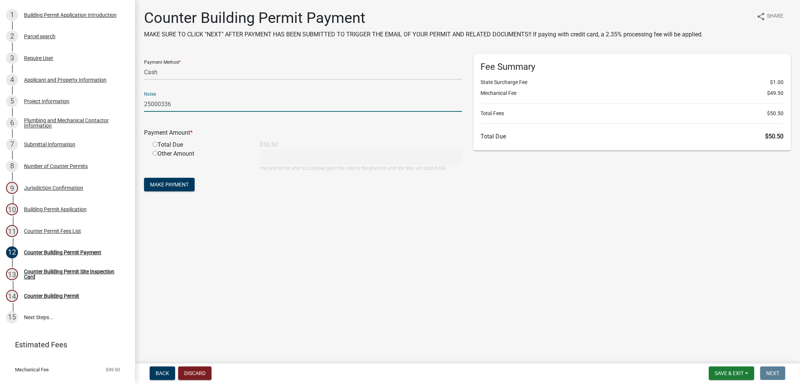
click at [153, 142] on input "radio" at bounding box center [155, 144] width 5 height 5
radio input "true"
type input "50.5"
click at [163, 180] on button "Make Payment" at bounding box center [169, 185] width 51 height 14
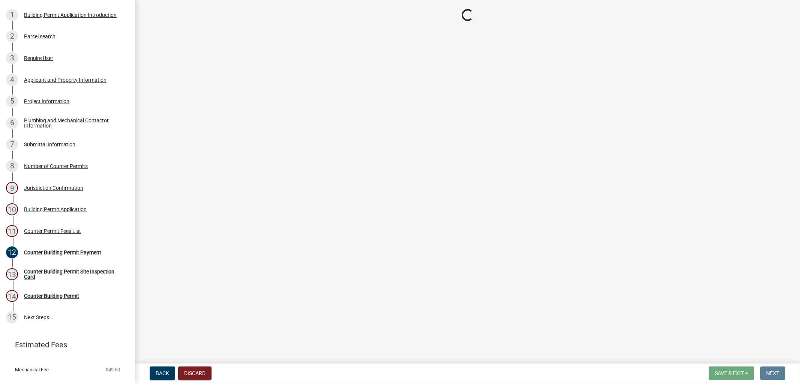
select select "17bfa135-5610-45df-8ce7-87530b7d86d4"
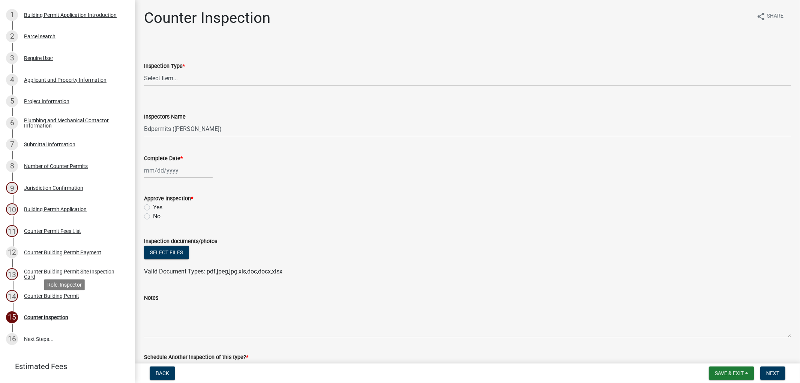
click at [65, 299] on div "Counter Building Permit" at bounding box center [51, 295] width 55 height 5
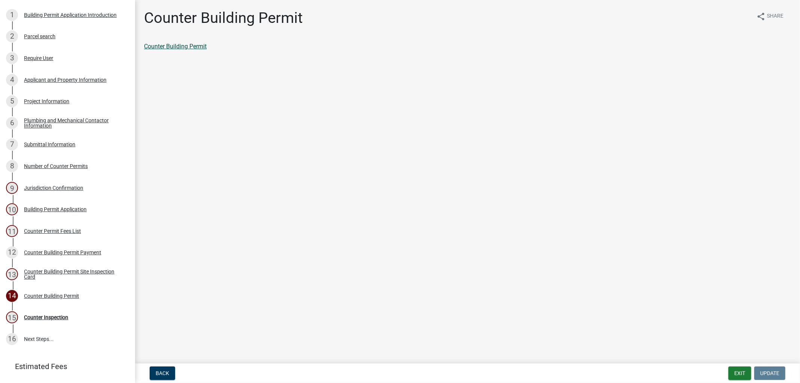
click at [184, 46] on link "Counter Building Permit" at bounding box center [175, 46] width 63 height 7
click at [83, 279] on div "Counter Building Permit Site Inspection Card" at bounding box center [73, 274] width 99 height 11
click at [249, 43] on link "Counter Building Permit Site Inspection Card" at bounding box center [202, 46] width 117 height 7
click at [73, 255] on div "Counter Building Permit Payment" at bounding box center [62, 252] width 77 height 5
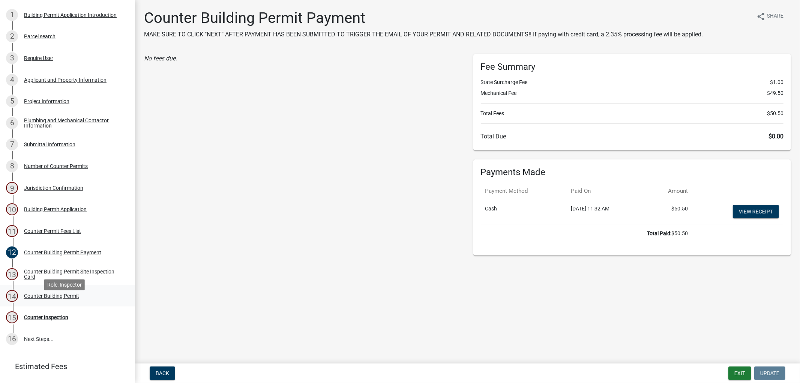
click at [43, 299] on div "Counter Building Permit" at bounding box center [51, 295] width 55 height 5
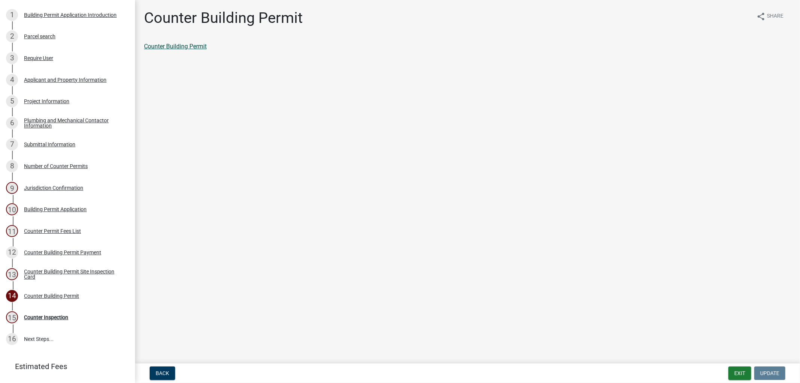
click at [179, 48] on link "Counter Building Permit" at bounding box center [175, 46] width 63 height 7
